Goal: Task Accomplishment & Management: Use online tool/utility

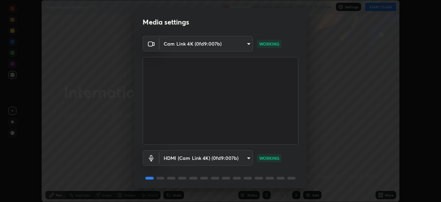
scroll to position [24, 0]
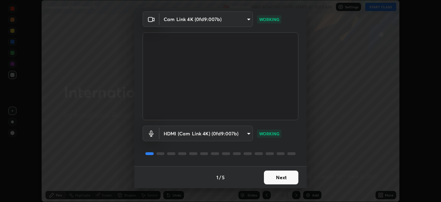
click at [279, 177] on button "Next" at bounding box center [281, 177] width 34 height 14
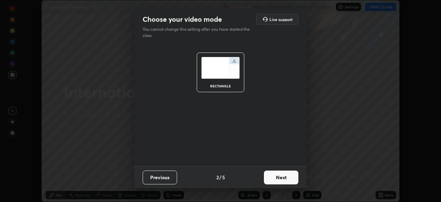
click at [276, 177] on button "Next" at bounding box center [281, 177] width 34 height 14
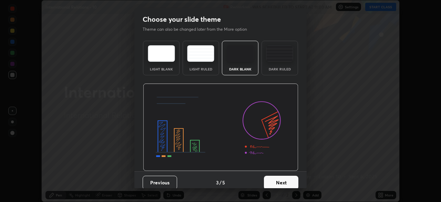
click at [273, 177] on button "Next" at bounding box center [281, 182] width 34 height 14
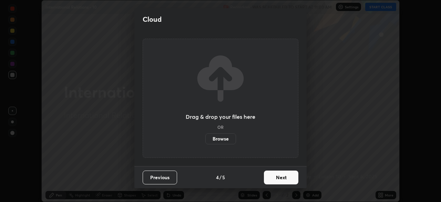
click at [279, 177] on button "Next" at bounding box center [281, 177] width 34 height 14
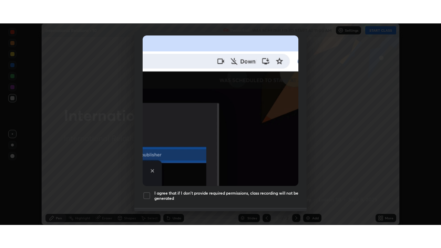
scroll to position [165, 0]
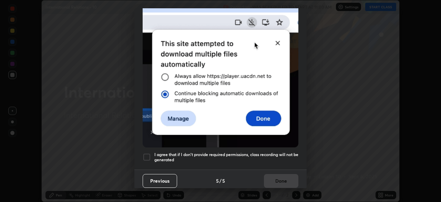
click at [148, 155] on div at bounding box center [147, 157] width 8 height 8
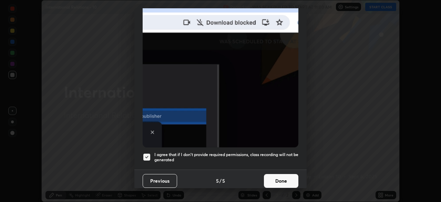
click at [282, 176] on button "Done" at bounding box center [281, 181] width 34 height 14
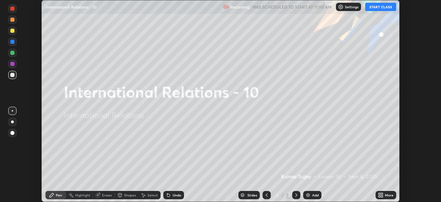
click at [380, 194] on icon at bounding box center [380, 194] width 2 height 2
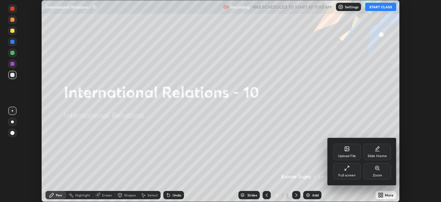
click at [346, 171] on div "Full screen" at bounding box center [347, 171] width 28 height 17
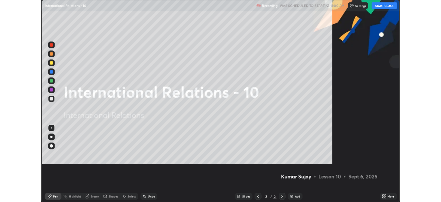
scroll to position [248, 441]
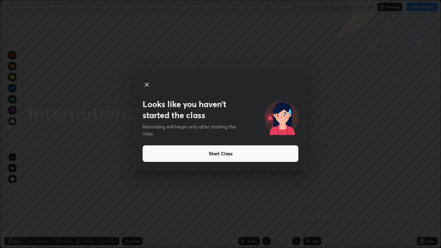
click at [278, 153] on button "Start Class" at bounding box center [221, 153] width 156 height 17
click at [275, 153] on button "Start Class" at bounding box center [221, 153] width 156 height 17
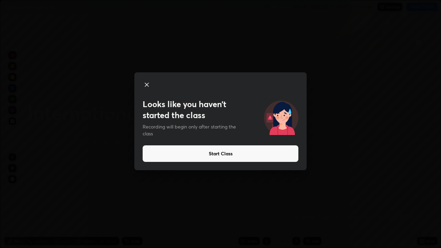
click at [275, 152] on button "Start Class" at bounding box center [221, 153] width 156 height 17
click at [272, 153] on button "Start Class" at bounding box center [221, 153] width 156 height 17
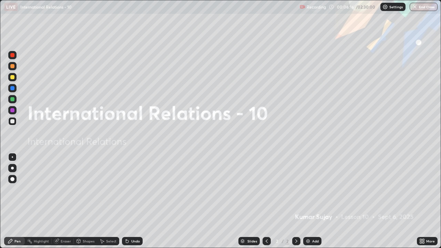
click at [313, 201] on div "Add" at bounding box center [315, 240] width 7 height 3
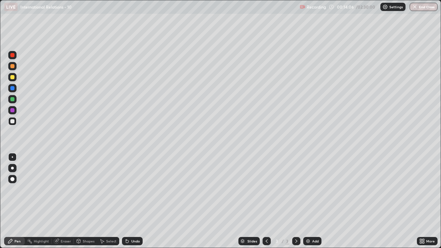
click at [315, 201] on div "Add" at bounding box center [315, 240] width 7 height 3
click at [312, 201] on div "Add" at bounding box center [315, 240] width 7 height 3
click at [314, 201] on div "Add" at bounding box center [315, 240] width 7 height 3
click at [426, 201] on div "More" at bounding box center [427, 241] width 21 height 8
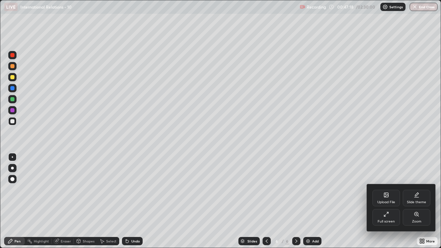
click at [388, 201] on div "Full screen" at bounding box center [386, 221] width 17 height 3
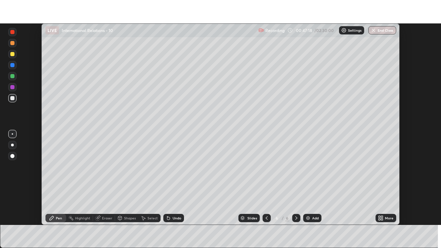
scroll to position [34256, 34016]
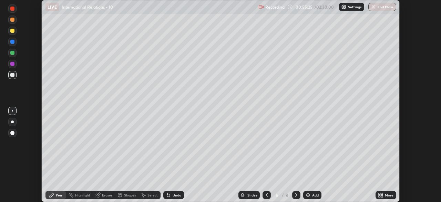
click at [382, 193] on icon at bounding box center [382, 194] width 2 height 2
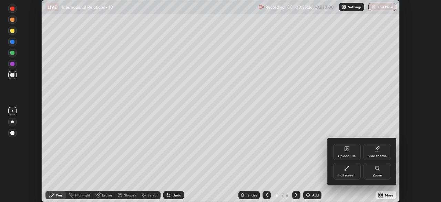
click at [351, 171] on div "Full screen" at bounding box center [347, 171] width 28 height 17
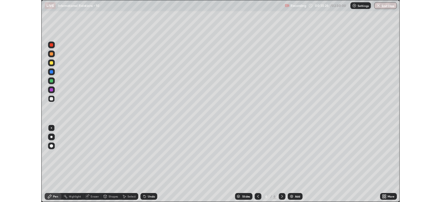
scroll to position [248, 441]
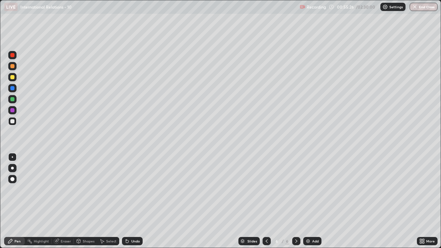
click at [313, 201] on div "Add" at bounding box center [315, 240] width 7 height 3
click at [421, 201] on icon at bounding box center [421, 240] width 2 height 2
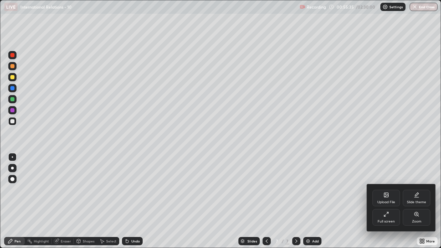
click at [383, 201] on div "Full screen" at bounding box center [386, 217] width 28 height 17
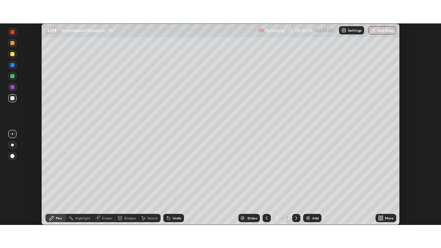
scroll to position [34256, 34016]
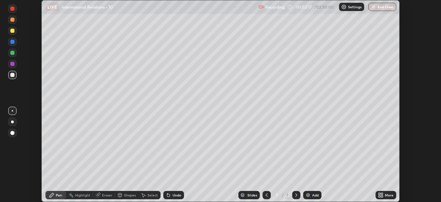
click at [13, 31] on div at bounding box center [12, 31] width 4 height 4
click at [12, 31] on div at bounding box center [12, 31] width 4 height 4
click at [391, 195] on div "More" at bounding box center [389, 194] width 9 height 3
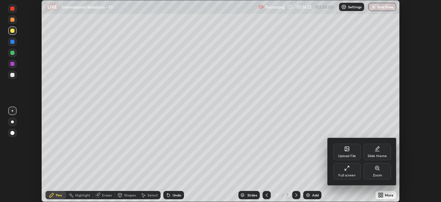
click at [354, 170] on div "Full screen" at bounding box center [347, 171] width 28 height 17
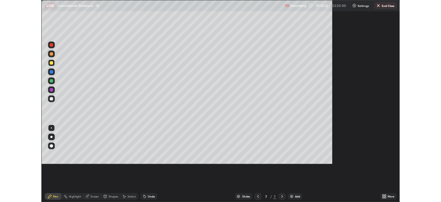
scroll to position [248, 441]
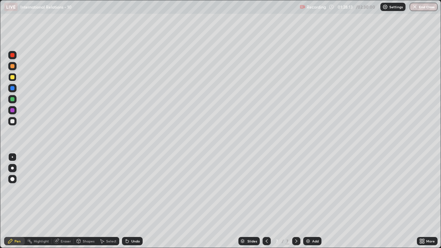
click at [14, 123] on div at bounding box center [12, 121] width 4 height 4
click at [427, 201] on div "More" at bounding box center [430, 240] width 9 height 3
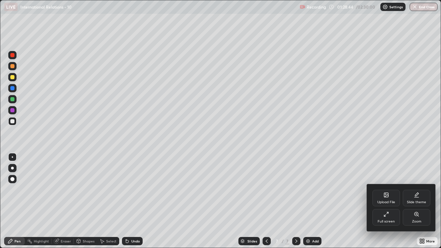
click at [380, 201] on div "Full screen" at bounding box center [386, 217] width 28 height 17
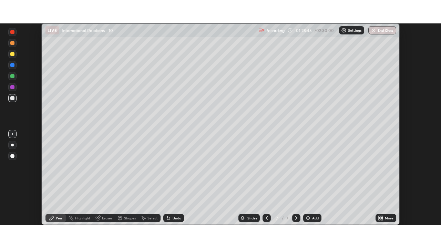
scroll to position [34256, 34016]
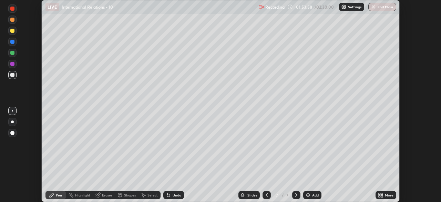
click at [384, 194] on div "More" at bounding box center [386, 195] width 21 height 8
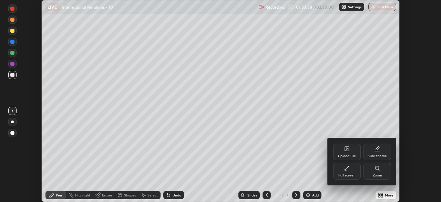
click at [357, 173] on div "Full screen" at bounding box center [347, 171] width 28 height 17
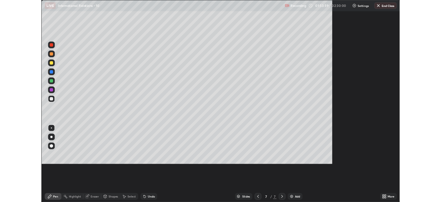
scroll to position [248, 441]
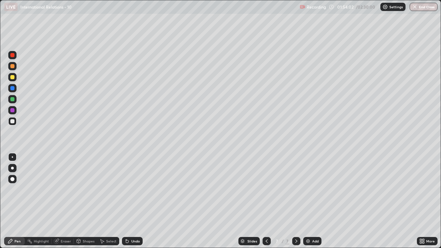
click at [314, 201] on div "Add" at bounding box center [315, 240] width 7 height 3
click at [12, 180] on div at bounding box center [12, 179] width 4 height 4
click at [421, 201] on icon at bounding box center [421, 240] width 2 height 2
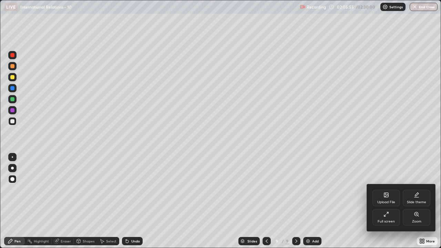
click at [388, 201] on div "Full screen" at bounding box center [386, 217] width 28 height 17
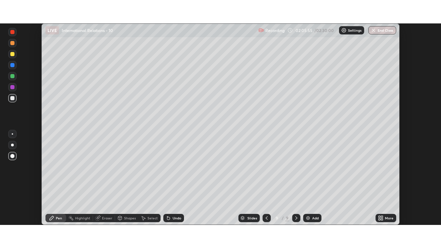
scroll to position [34256, 34016]
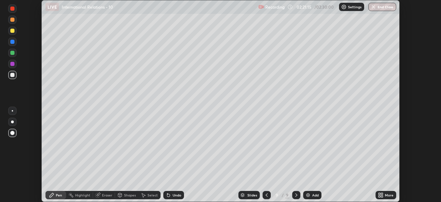
click at [382, 193] on icon at bounding box center [382, 194] width 2 height 2
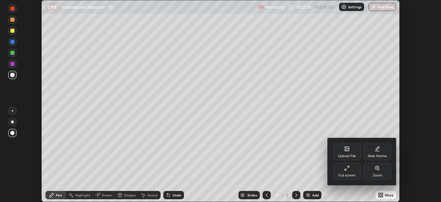
click at [351, 174] on div "Full screen" at bounding box center [346, 174] width 17 height 3
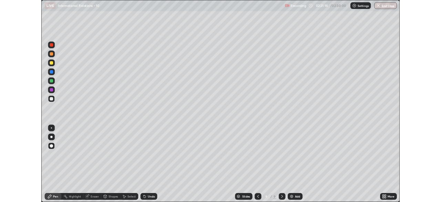
scroll to position [248, 441]
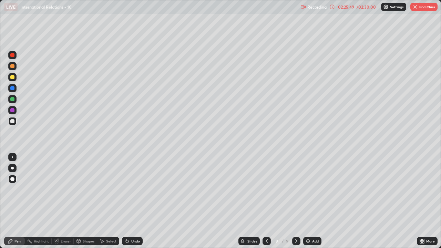
click at [370, 7] on div "/ 02:30:00" at bounding box center [366, 7] width 21 height 4
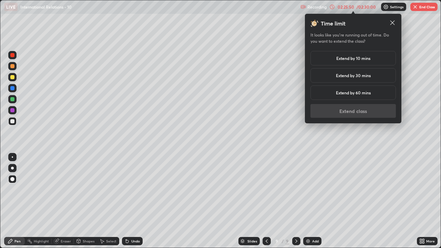
click at [378, 61] on div "Extend by 10 mins" at bounding box center [352, 58] width 85 height 14
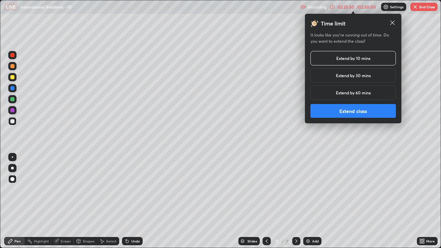
click at [375, 114] on button "Extend class" at bounding box center [352, 111] width 85 height 14
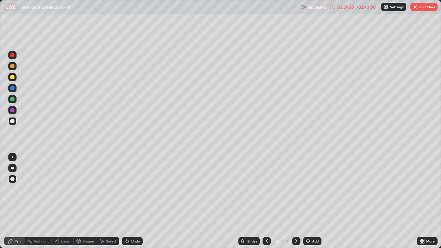
click at [427, 8] on button "End Class" at bounding box center [423, 7] width 27 height 8
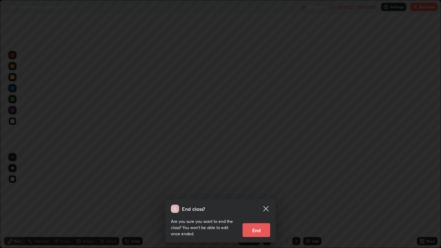
click at [259, 201] on button "End" at bounding box center [257, 230] width 28 height 14
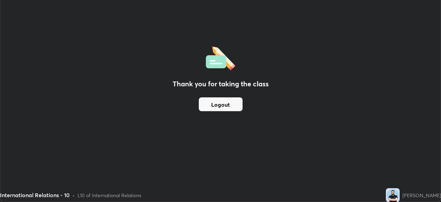
scroll to position [34256, 34016]
